Goal: Task Accomplishment & Management: Manage account settings

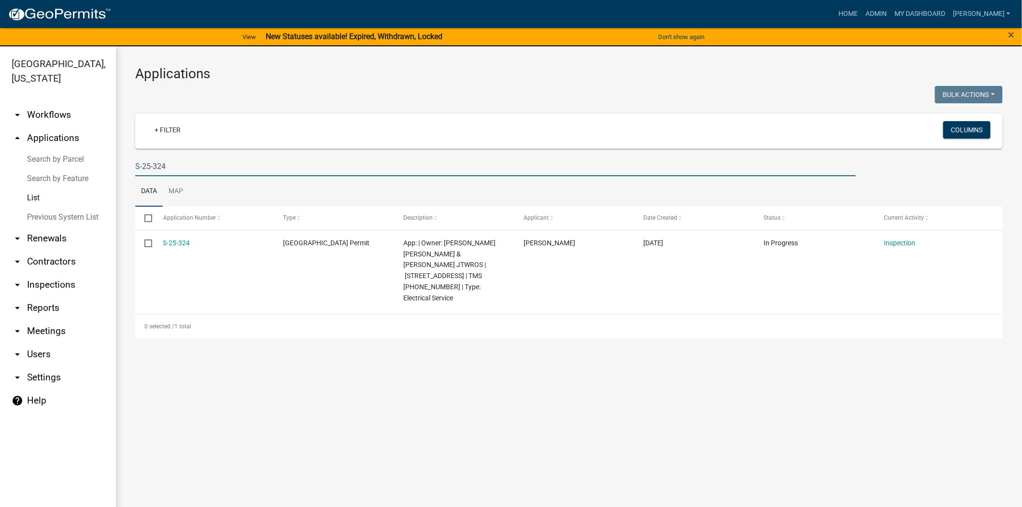
click at [177, 170] on input "S-25-324" at bounding box center [495, 166] width 721 height 20
type input "S"
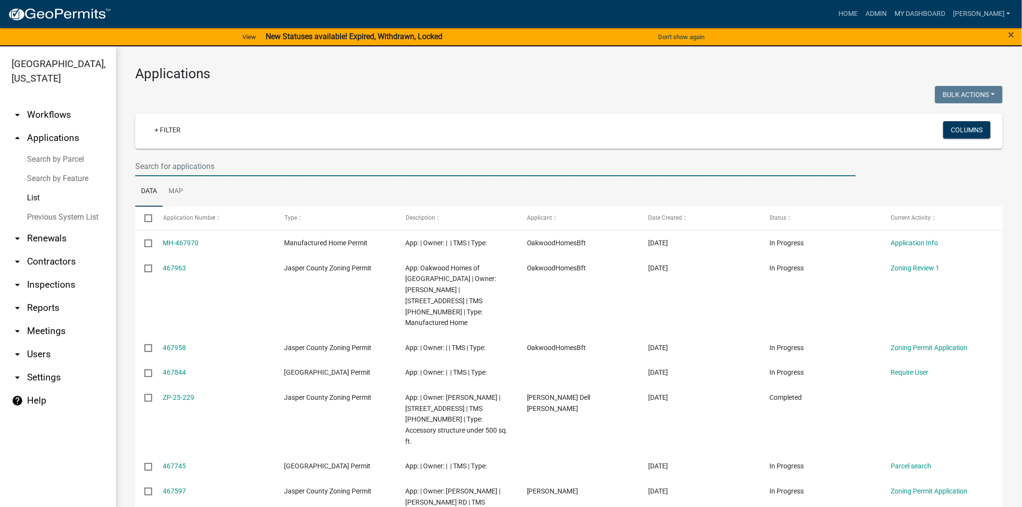
click at [247, 166] on input "text" at bounding box center [495, 166] width 721 height 20
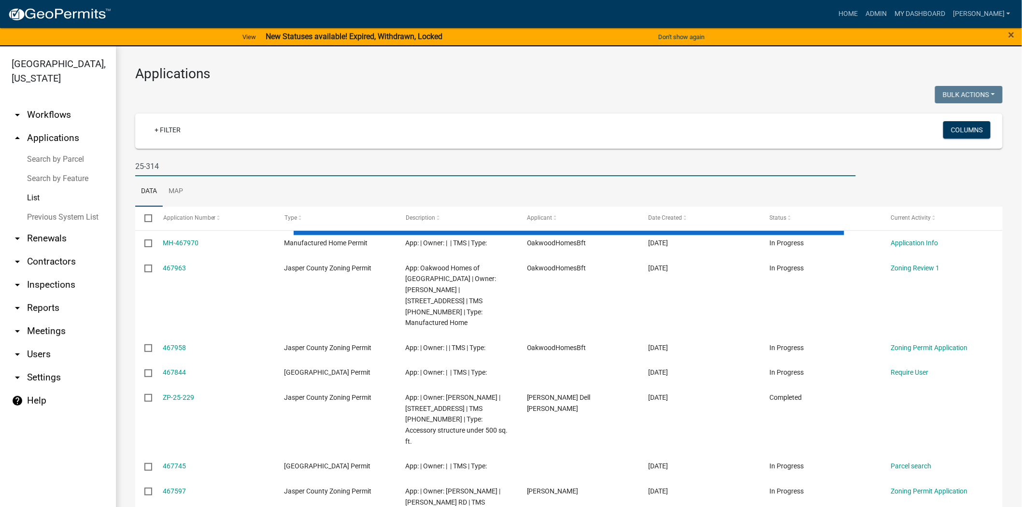
type input "25-314"
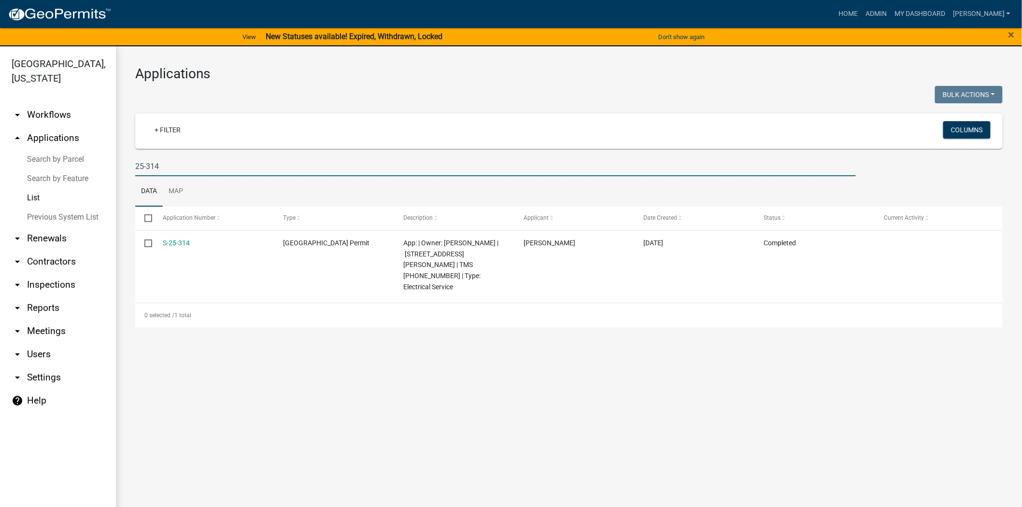
click at [179, 243] on link "S-25-314" at bounding box center [176, 243] width 27 height 8
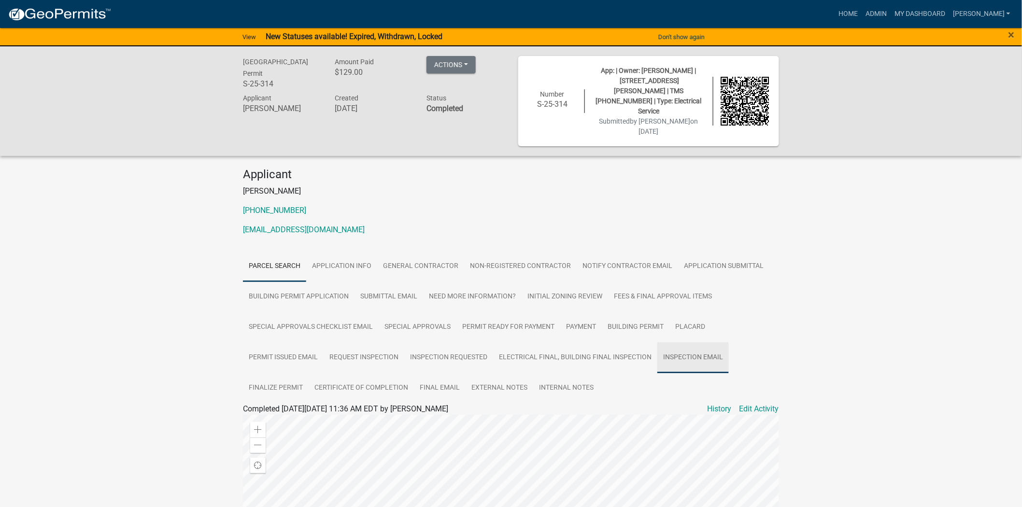
click at [697, 342] on link "Inspection Email" at bounding box center [692, 357] width 71 height 31
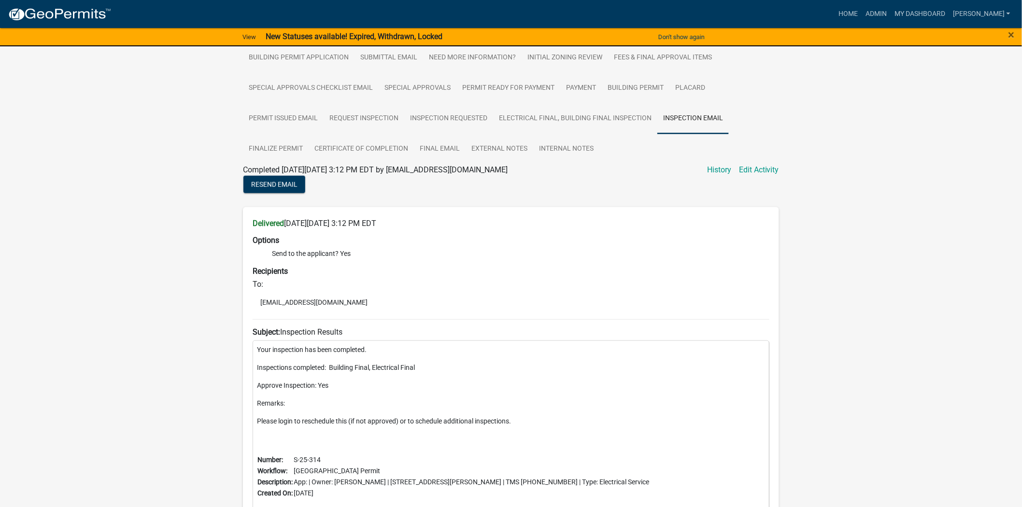
scroll to position [214, 0]
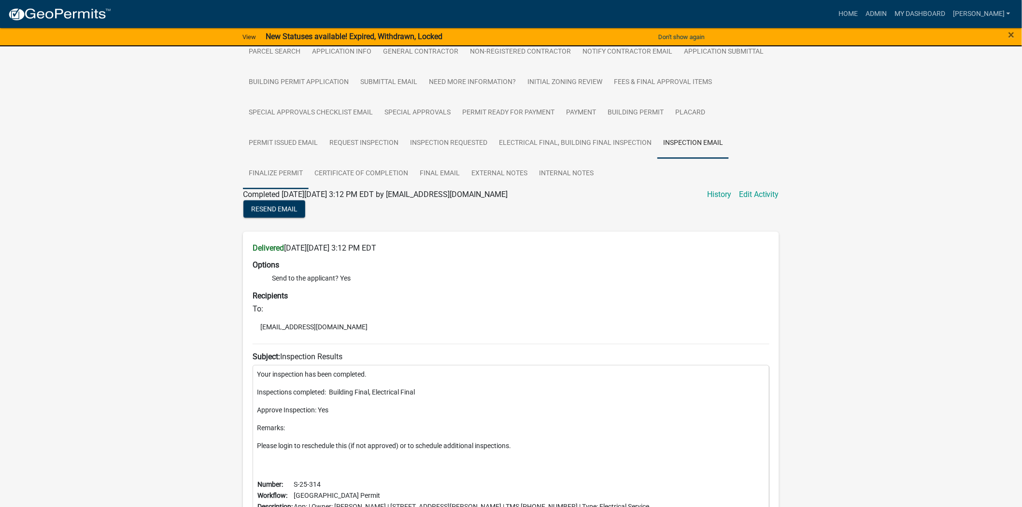
click at [290, 160] on link "Finalize Permit" at bounding box center [276, 173] width 66 height 31
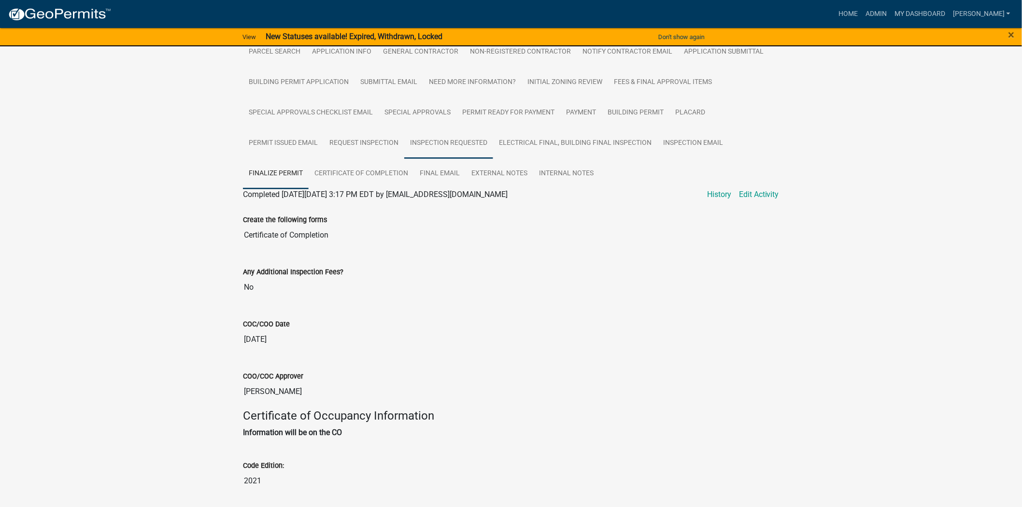
click at [473, 135] on link "Inspection Requested" at bounding box center [448, 143] width 89 height 31
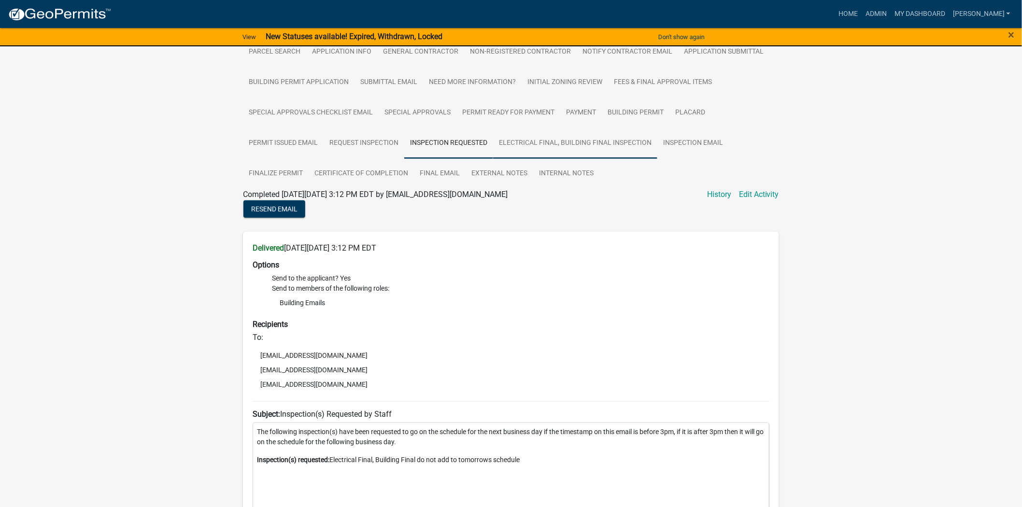
click at [595, 134] on link "Electrical Final, Building Final Inspection" at bounding box center [575, 143] width 164 height 31
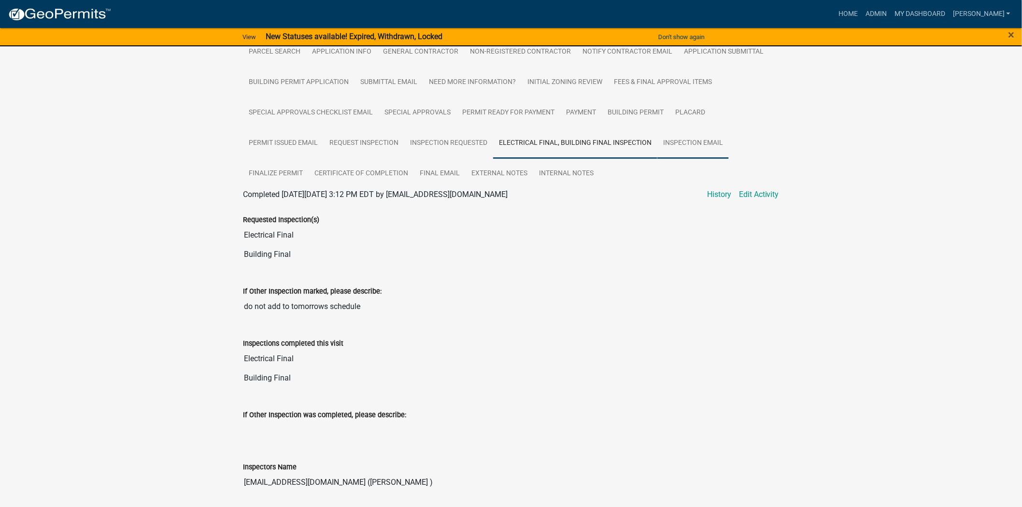
click at [698, 128] on link "Inspection Email" at bounding box center [692, 143] width 71 height 31
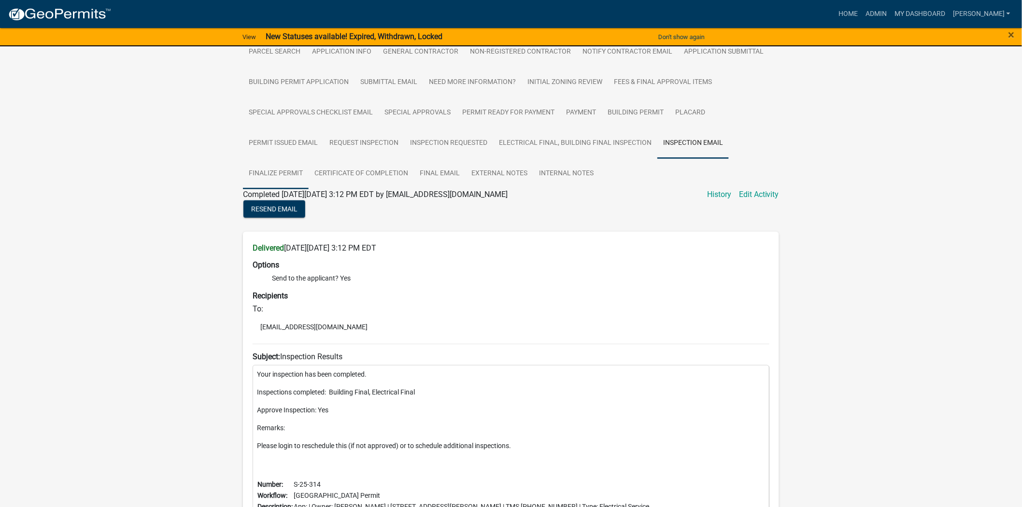
click at [267, 160] on link "Finalize Permit" at bounding box center [276, 173] width 66 height 31
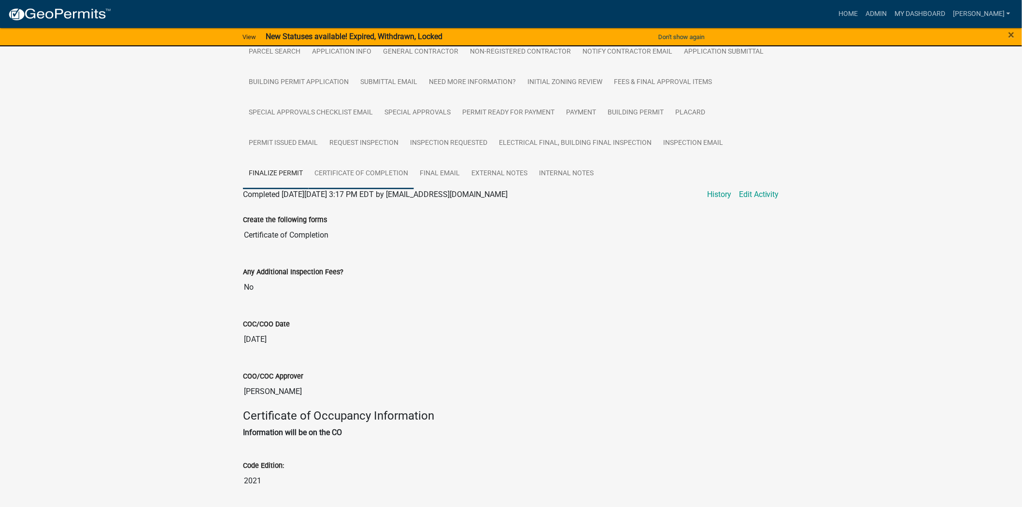
click at [390, 161] on link "Certificate of Completion" at bounding box center [361, 173] width 105 height 31
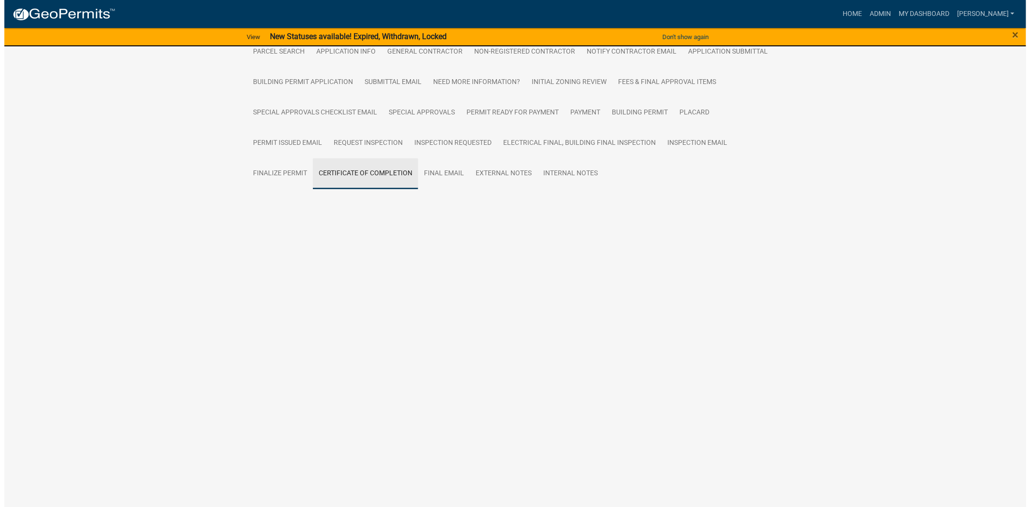
scroll to position [0, 0]
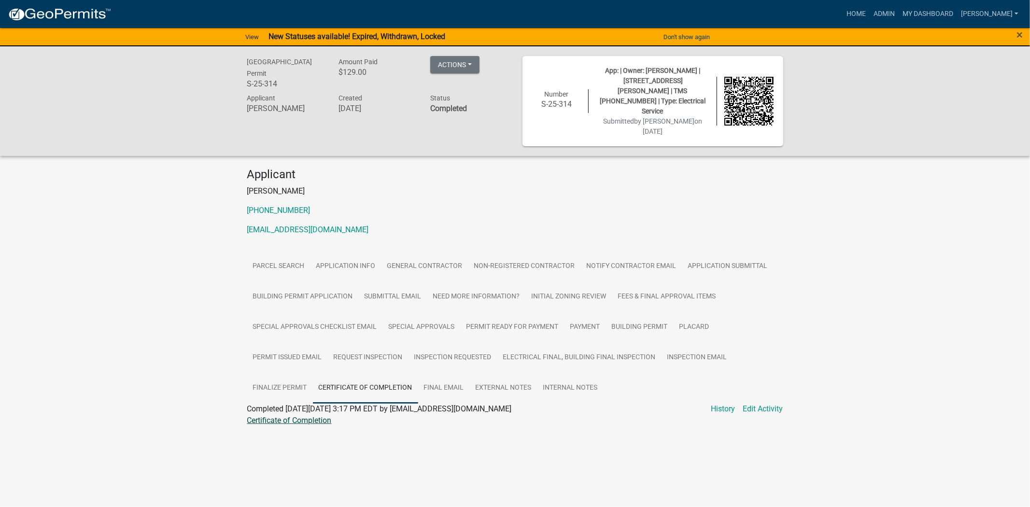
click at [316, 416] on link "Certificate of Completion" at bounding box center [289, 420] width 85 height 9
click at [315, 416] on link "Certificate of Completion" at bounding box center [289, 420] width 85 height 9
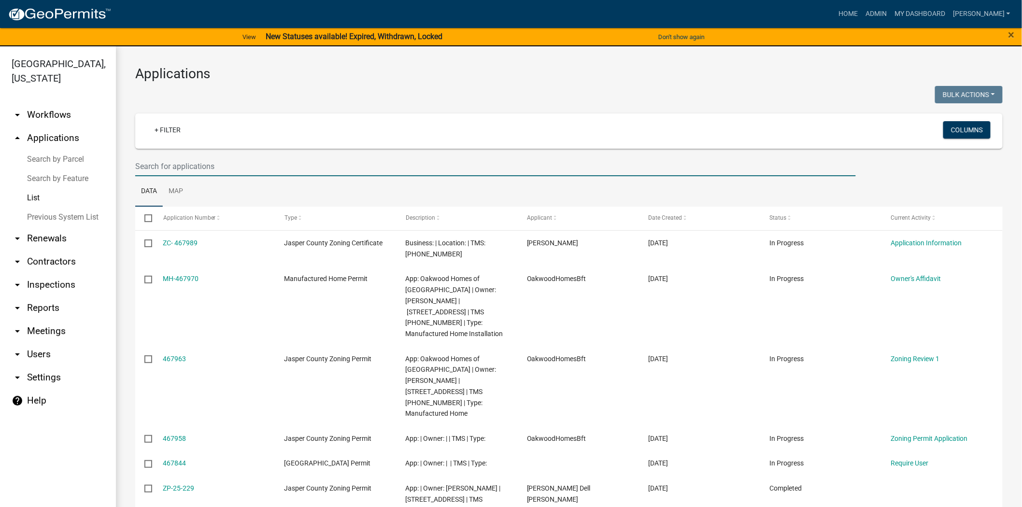
click at [165, 168] on input "text" at bounding box center [495, 166] width 721 height 20
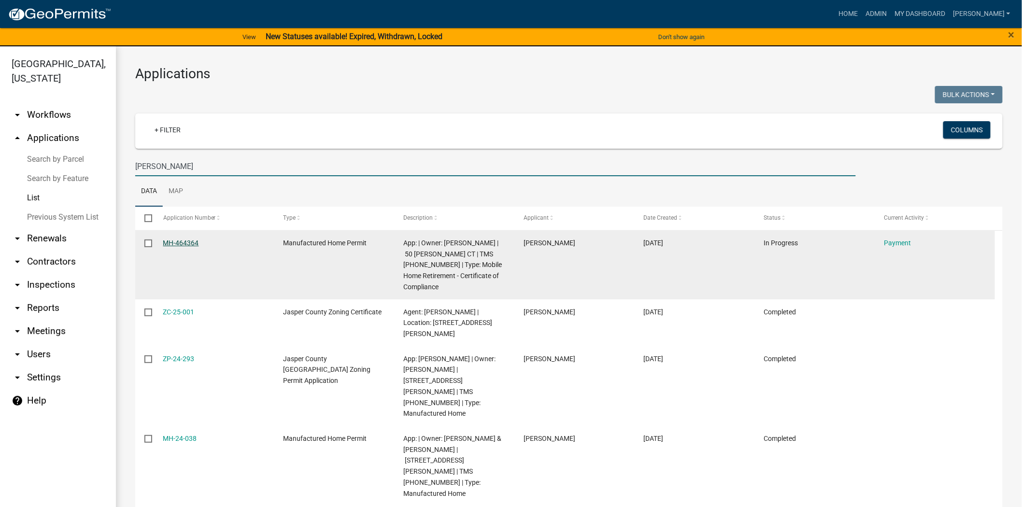
type input "nathaniel"
click at [189, 239] on link "MH-464364" at bounding box center [181, 243] width 36 height 8
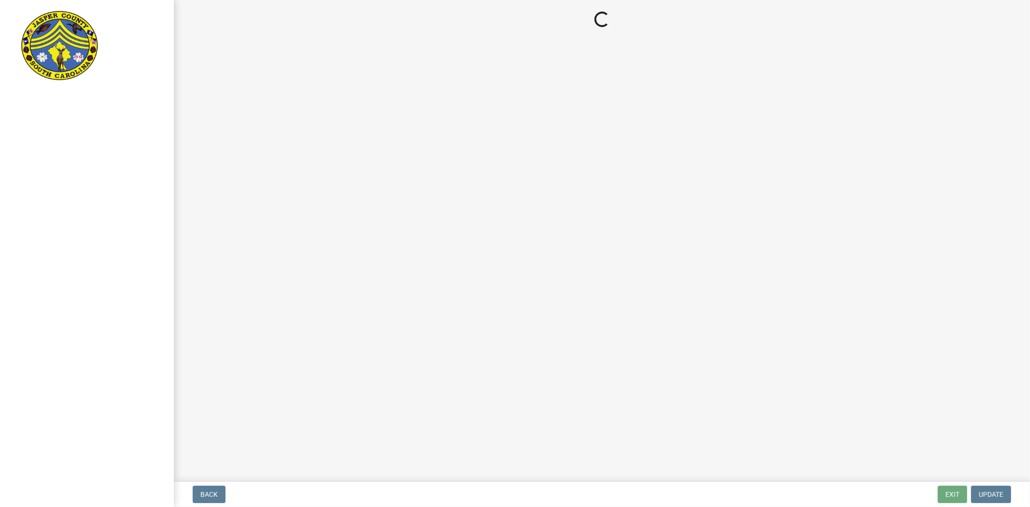
select select "3: 3"
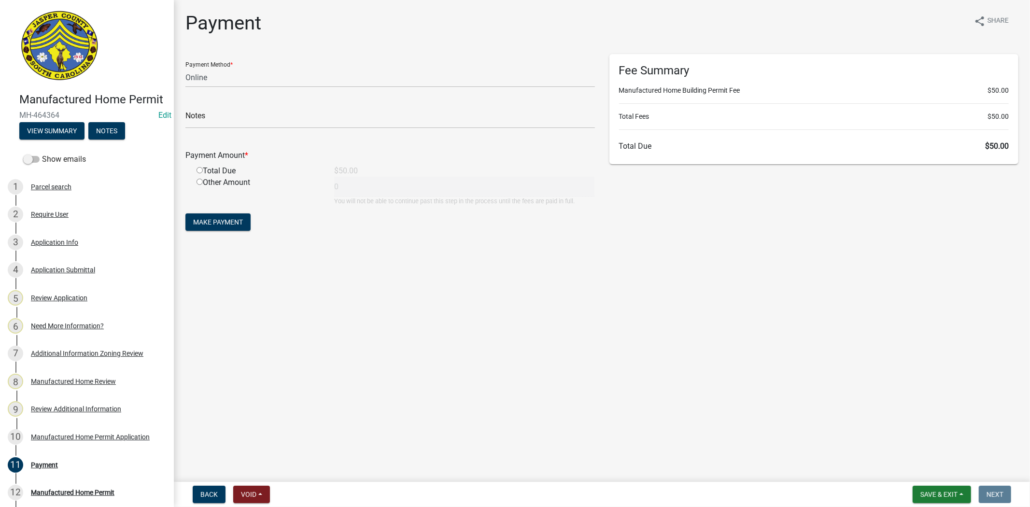
click at [198, 170] on input "radio" at bounding box center [200, 170] width 6 height 6
radio input "true"
type input "50"
click at [220, 85] on select "Credit Card POS Check Cash Online" at bounding box center [390, 78] width 410 height 20
select select "1: 0"
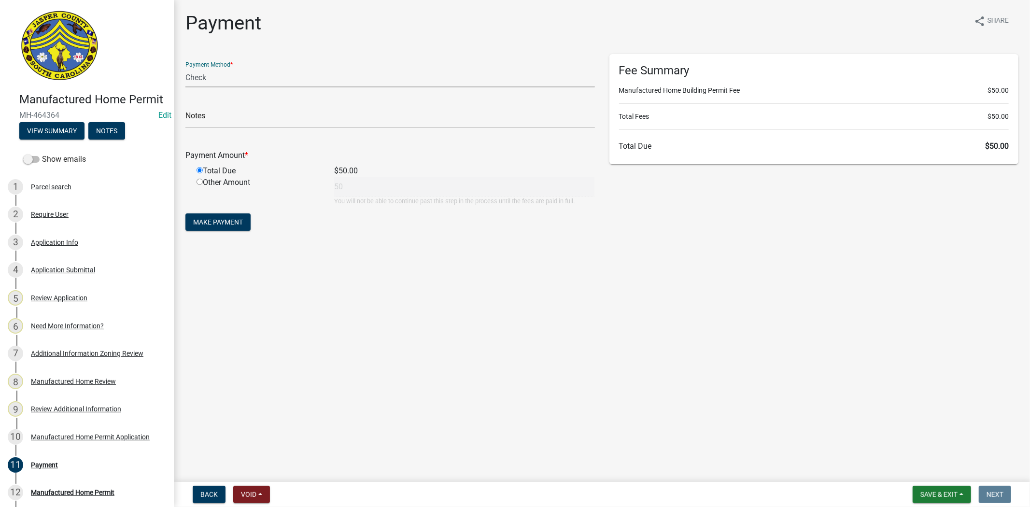
click at [185, 68] on select "Credit Card POS Check Cash Online" at bounding box center [390, 78] width 410 height 20
click at [227, 121] on input "text" at bounding box center [390, 119] width 410 height 20
type input "15696"
click at [233, 228] on button "Make Payment" at bounding box center [217, 221] width 65 height 17
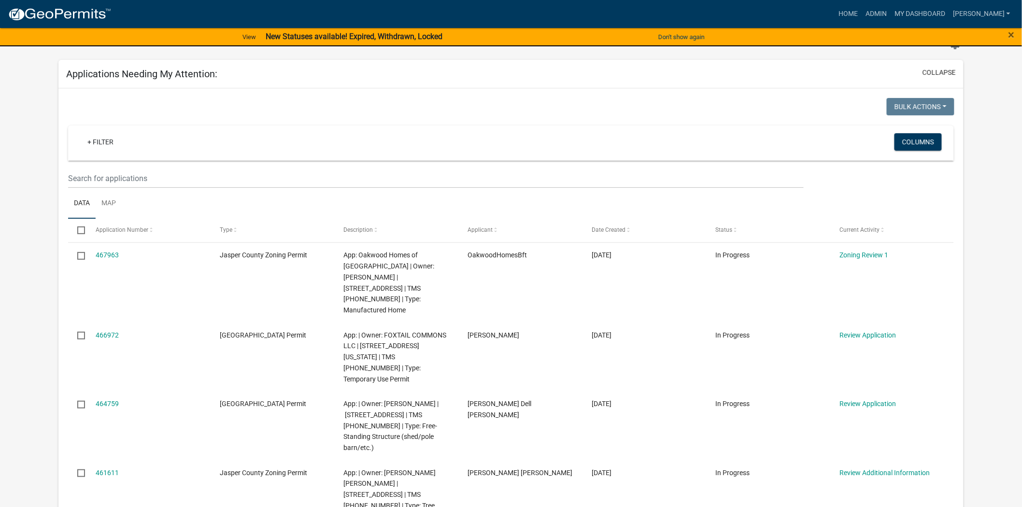
scroll to position [54, 0]
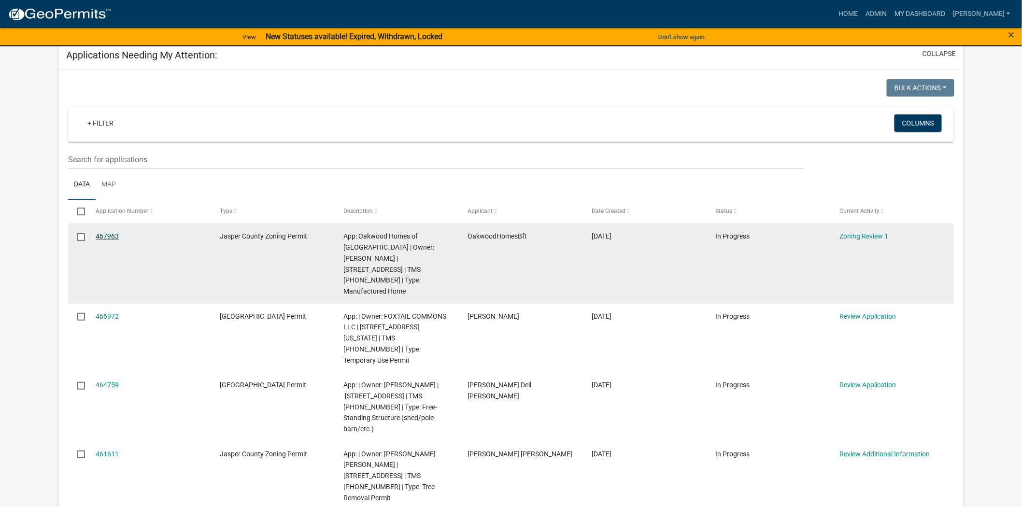
click at [108, 238] on link "467963" at bounding box center [107, 236] width 23 height 8
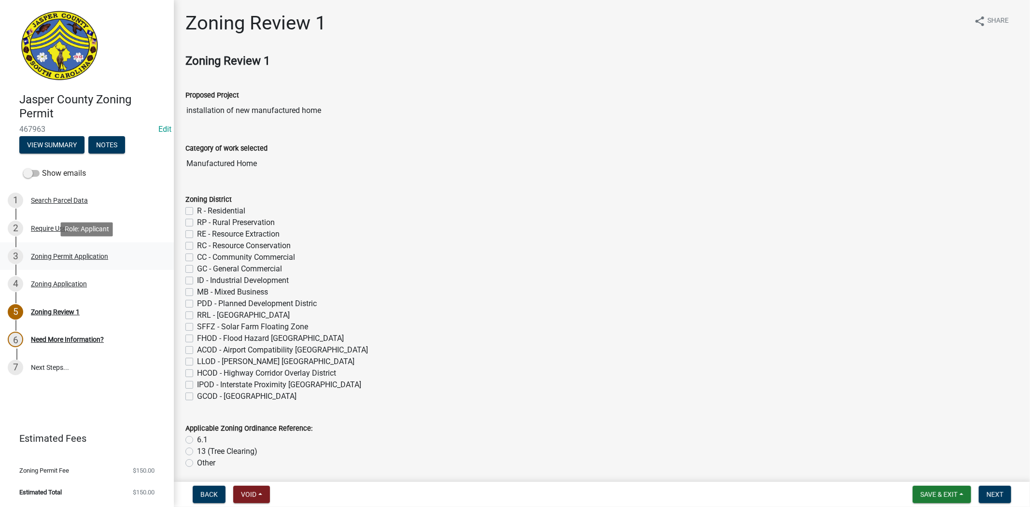
click at [78, 250] on div "3 Zoning Permit Application" at bounding box center [83, 256] width 151 height 15
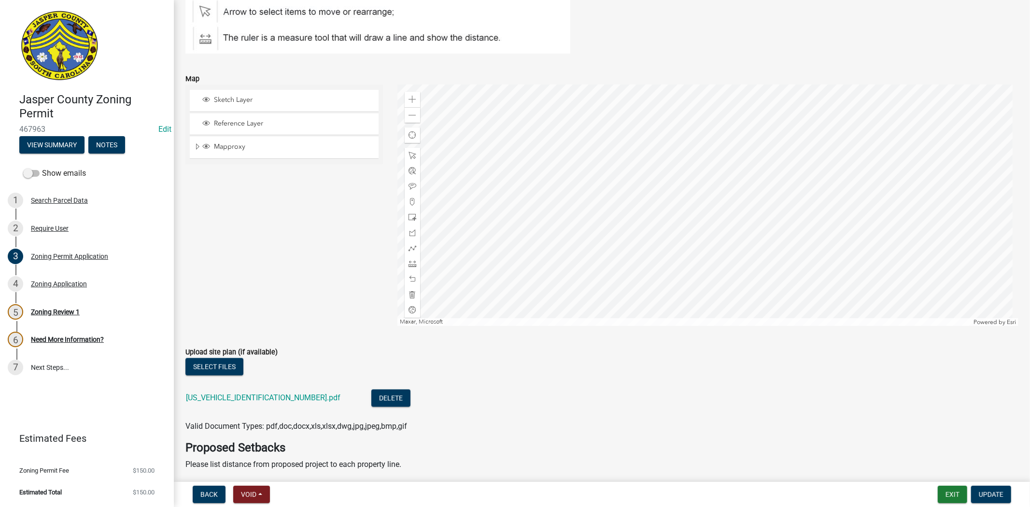
scroll to position [1717, 0]
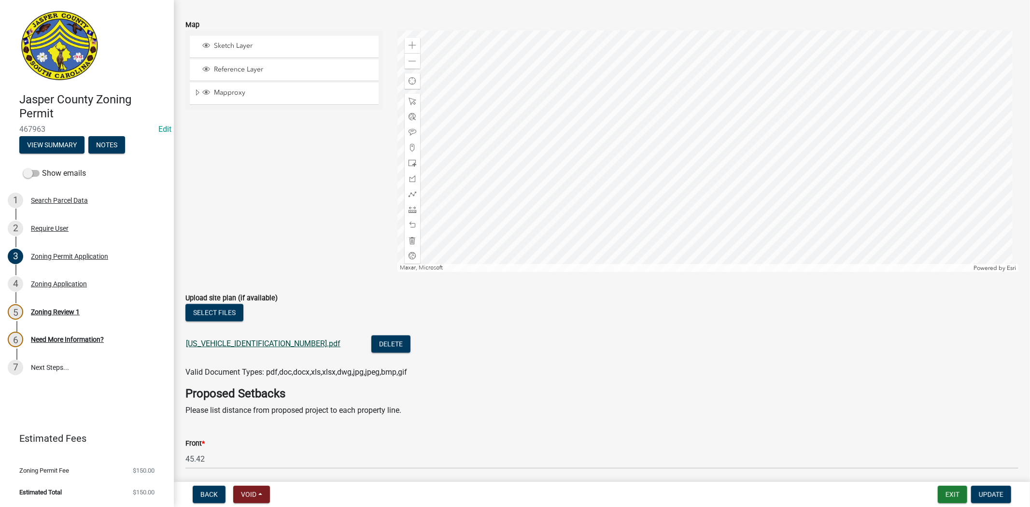
click at [239, 346] on link "SR110125082214020.pdf" at bounding box center [263, 343] width 155 height 9
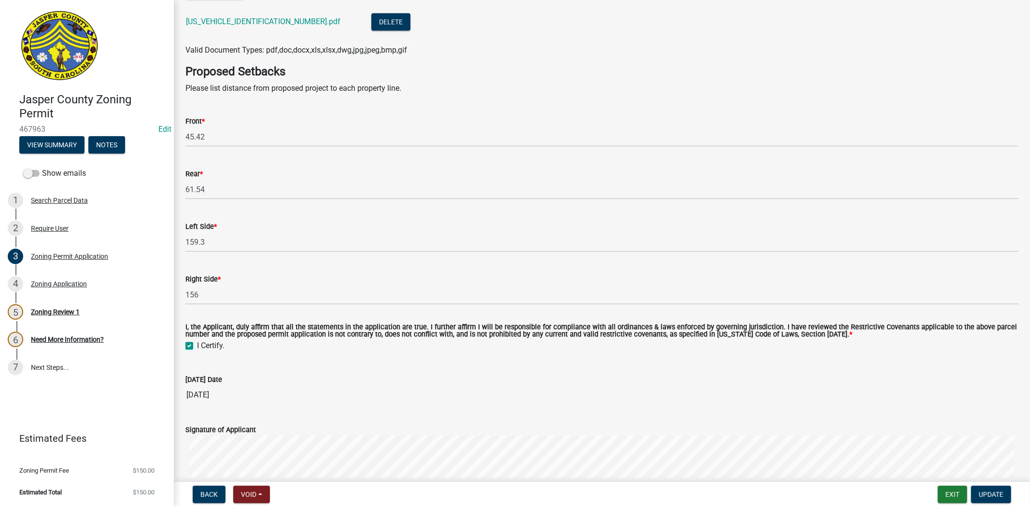
scroll to position [2213, 0]
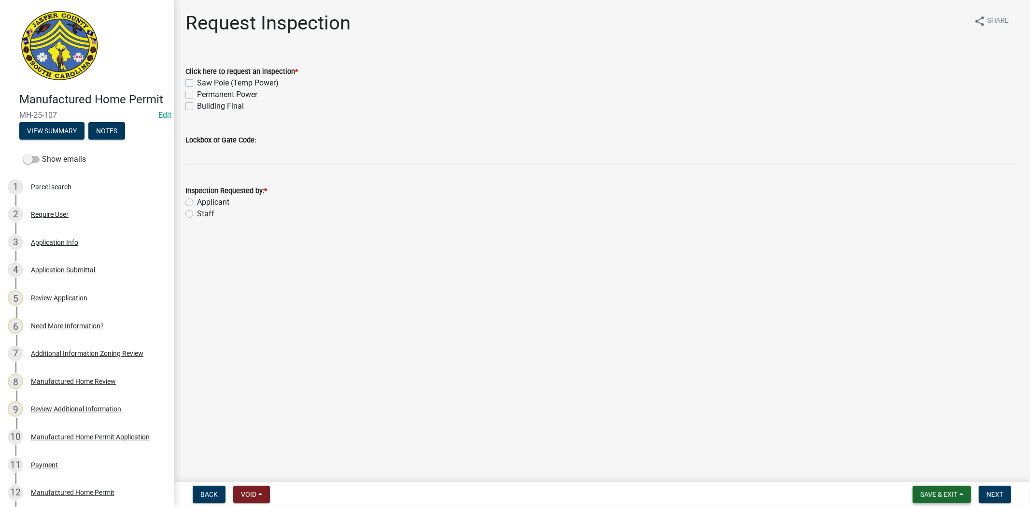
click at [921, 495] on span "Save & Exit" at bounding box center [939, 495] width 37 height 8
click at [908, 472] on button "Save & Exit" at bounding box center [932, 469] width 77 height 23
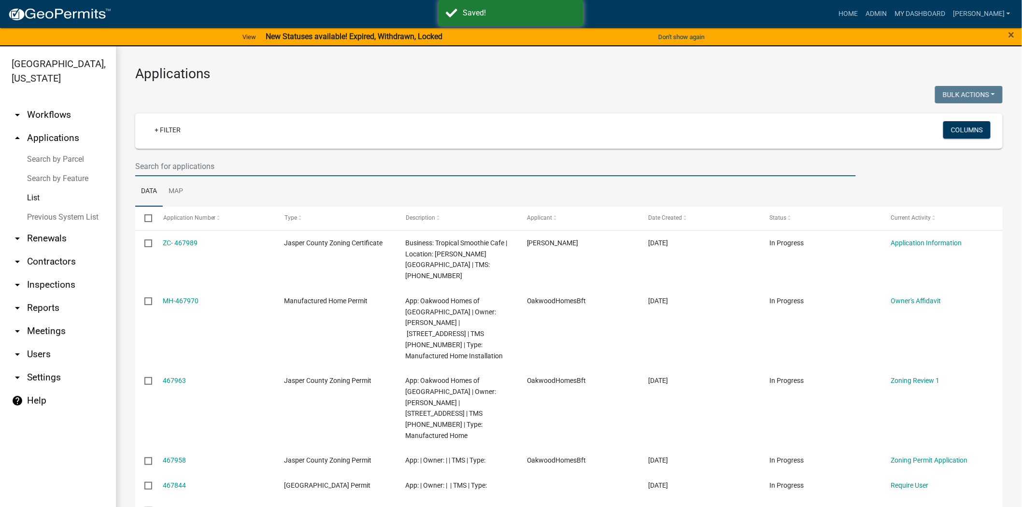
click at [197, 173] on input "text" at bounding box center [495, 166] width 721 height 20
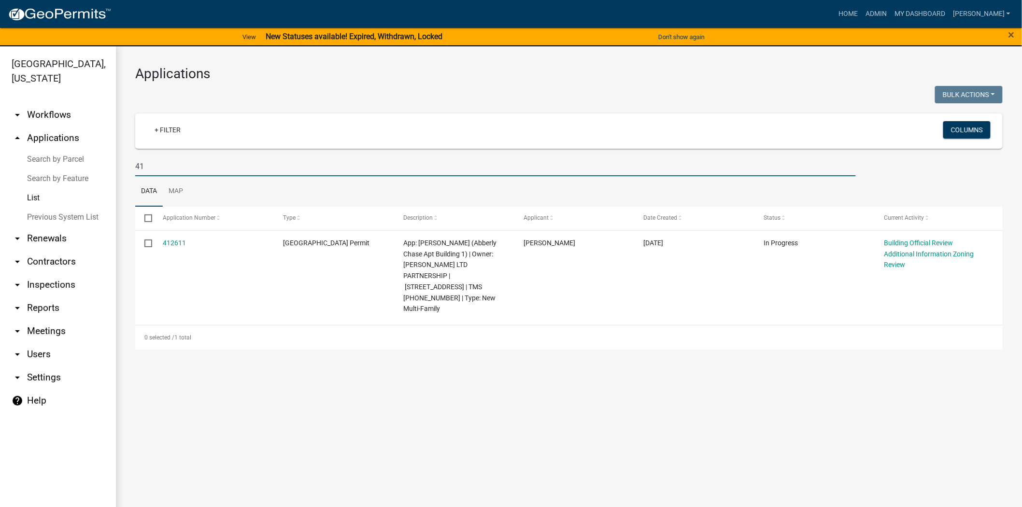
type input "4"
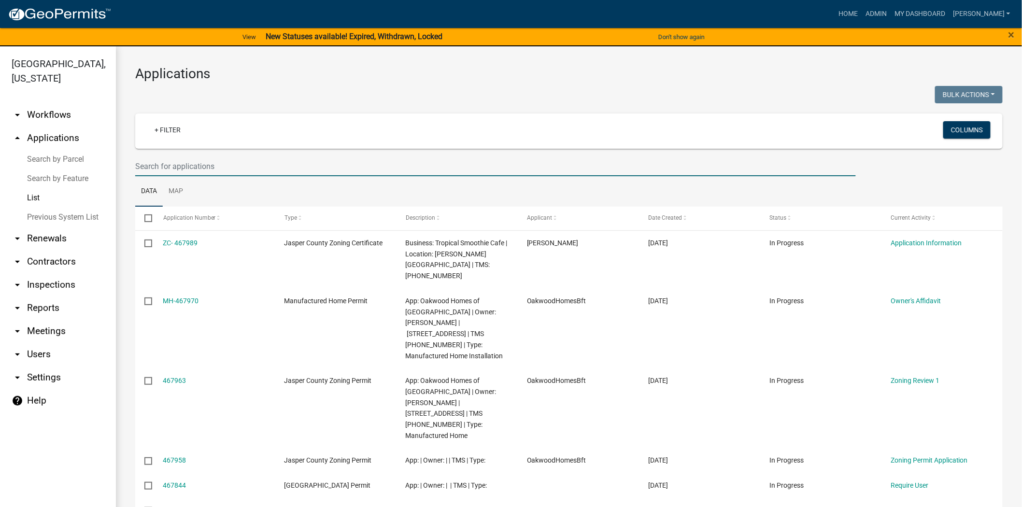
click at [382, 166] on input "text" at bounding box center [495, 166] width 721 height 20
click at [152, 170] on input "text" at bounding box center [495, 166] width 721 height 20
paste input "MH-25-107"
click at [175, 169] on input "MH-25-107" at bounding box center [495, 166] width 721 height 20
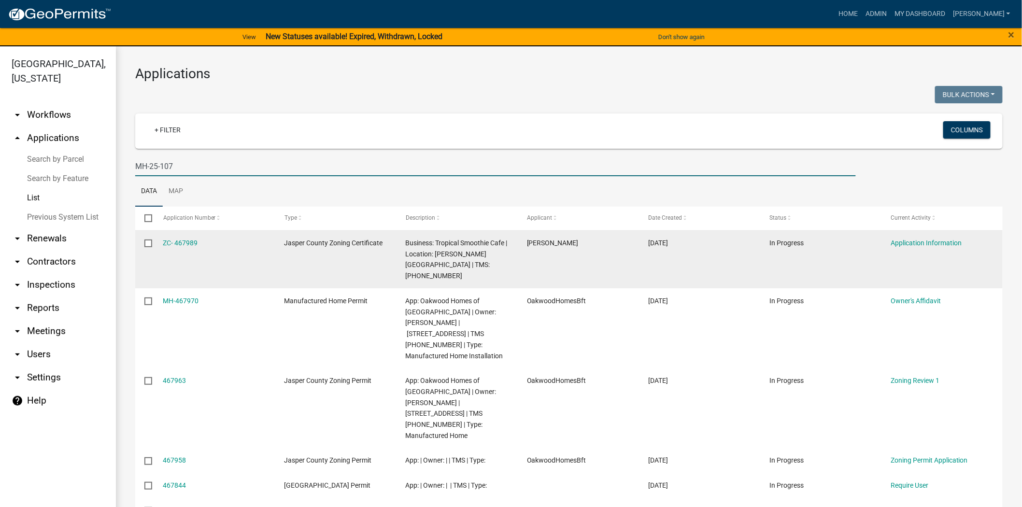
type input "MH-25-107"
